Goal: Task Accomplishment & Management: Use online tool/utility

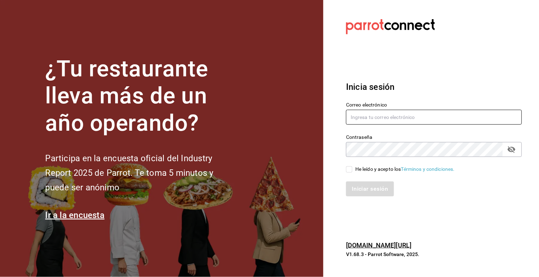
type input "[PERSON_NAME][EMAIL_ADDRESS][PERSON_NAME][DOMAIN_NAME]"
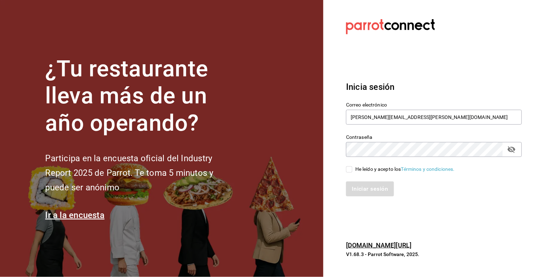
click at [347, 168] on input "He leído y acepto los Términos y condiciones." at bounding box center [349, 169] width 6 height 6
checkbox input "true"
click at [365, 188] on button "Iniciar sesión" at bounding box center [370, 189] width 48 height 15
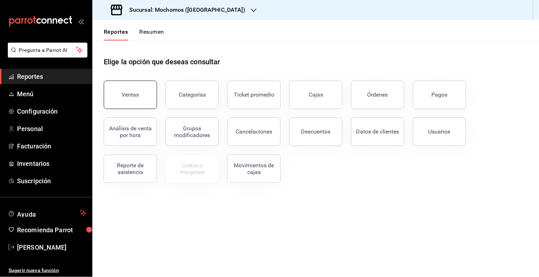
click at [132, 94] on div "Ventas" at bounding box center [130, 94] width 17 height 7
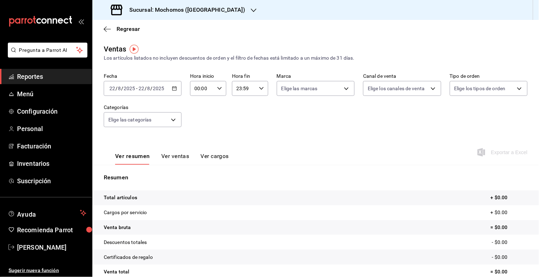
click at [174, 93] on div "2025-08-22 22 / 8 / 2025 - 2025-08-22 22 / 8 / 2025" at bounding box center [143, 88] width 78 height 15
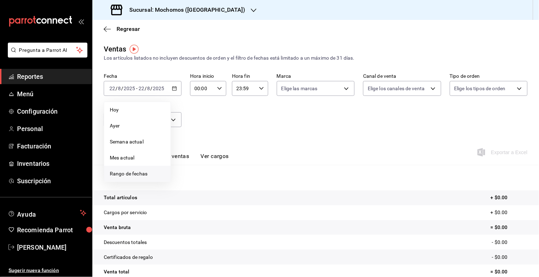
click at [132, 174] on span "Rango de fechas" at bounding box center [137, 173] width 55 height 7
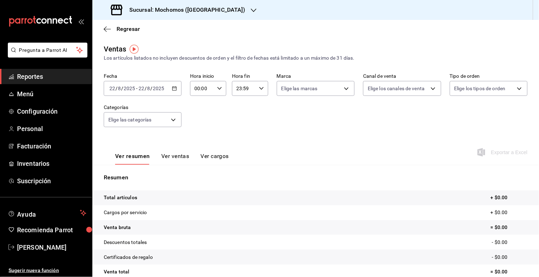
click at [172, 87] on icon "button" at bounding box center [174, 88] width 5 height 5
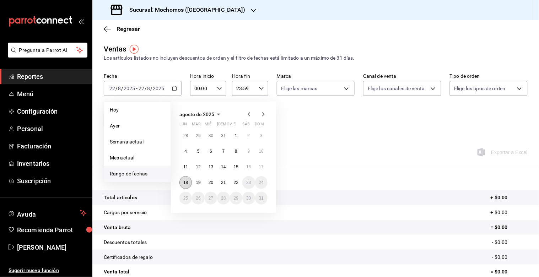
click at [186, 179] on button "18" at bounding box center [186, 182] width 12 height 13
click at [240, 182] on button "22" at bounding box center [236, 182] width 12 height 13
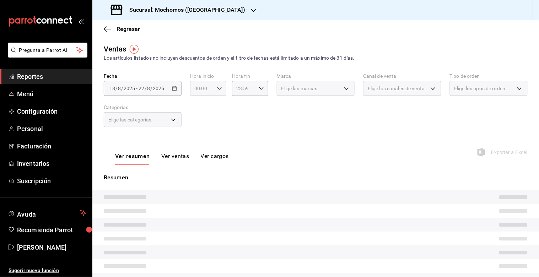
click at [217, 89] on icon "button" at bounding box center [219, 88] width 5 height 5
click at [200, 148] on span "05" at bounding box center [198, 149] width 6 height 6
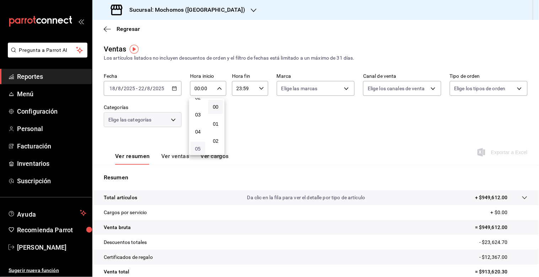
type input "05:00"
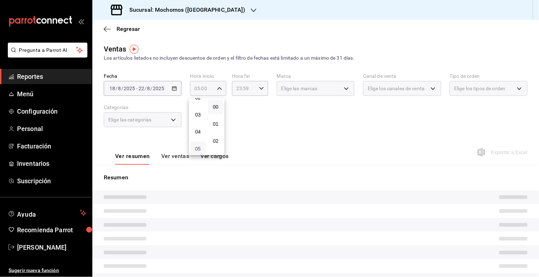
scroll to position [45, 0]
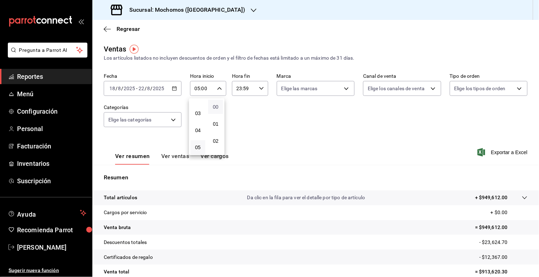
click at [216, 105] on span "00" at bounding box center [216, 107] width 6 height 6
click at [266, 89] on div at bounding box center [269, 138] width 539 height 277
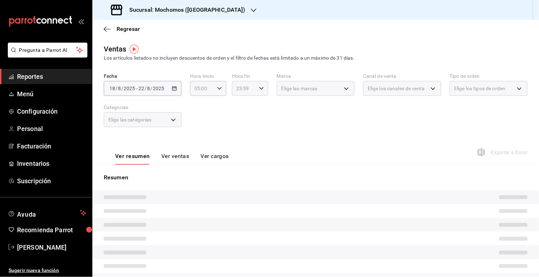
click at [259, 90] on icon "button" at bounding box center [261, 88] width 5 height 5
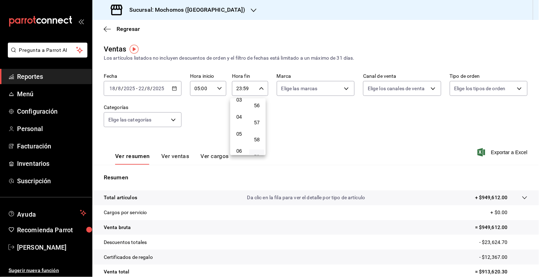
scroll to position [52, 0]
click at [238, 140] on span "05" at bounding box center [239, 141] width 6 height 6
click at [261, 110] on button "00" at bounding box center [257, 107] width 15 height 14
type input "05:00"
click at [338, 115] on div at bounding box center [269, 138] width 539 height 277
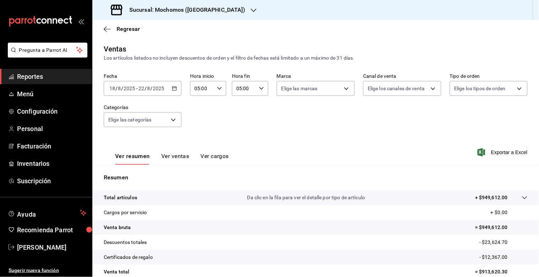
scroll to position [63, 0]
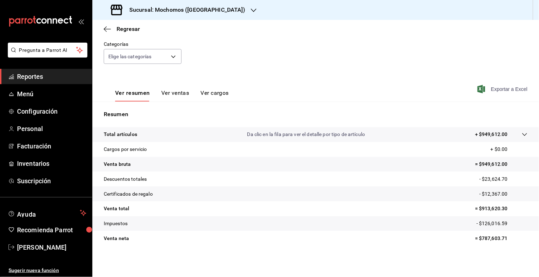
click at [490, 88] on span "Exportar a Excel" at bounding box center [503, 89] width 49 height 9
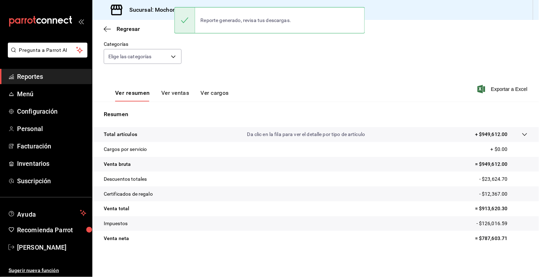
click at [262, 15] on div "Reporte generado, revisa tus descargas." at bounding box center [246, 20] width 102 height 16
